Goal: Check status: Check status

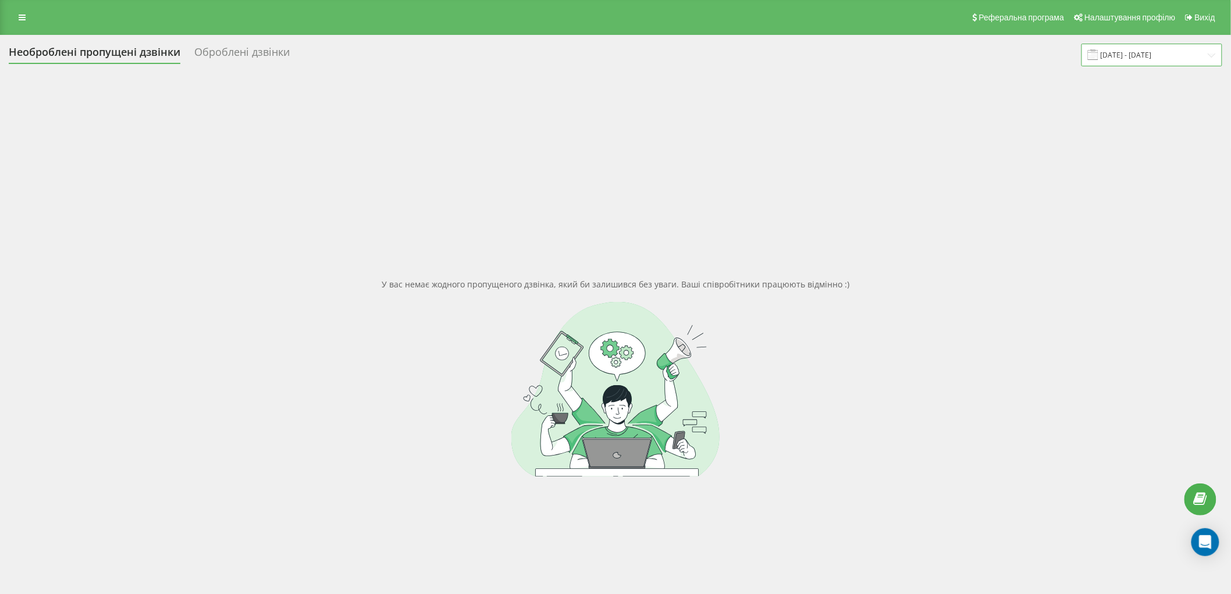
click at [1157, 51] on input "[DATE] - [DATE]" at bounding box center [1152, 55] width 141 height 23
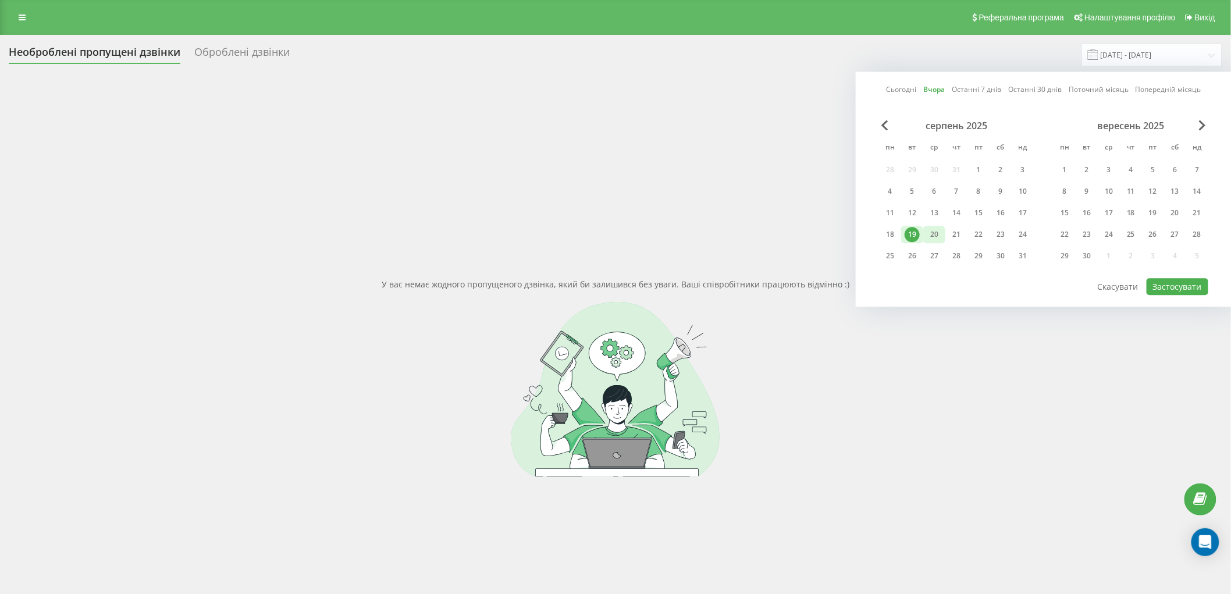
click at [938, 232] on div "20" at bounding box center [934, 234] width 15 height 15
click at [1187, 282] on button "Застосувати" at bounding box center [1178, 286] width 62 height 17
type input "20.08.2025 - 20.08.2025"
